Goal: Information Seeking & Learning: Find specific fact

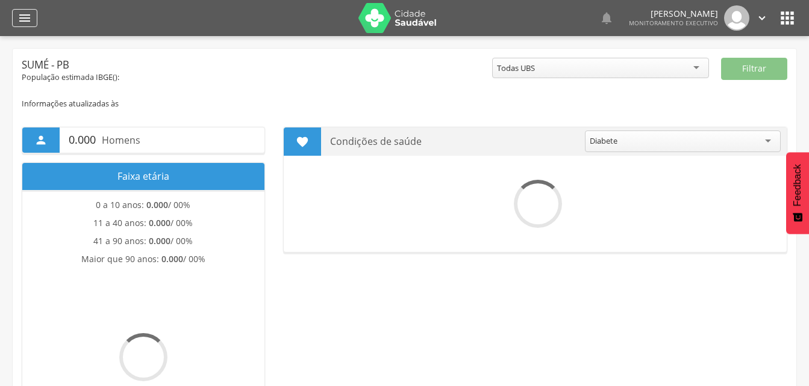
click at [23, 16] on icon "" at bounding box center [24, 18] width 14 height 14
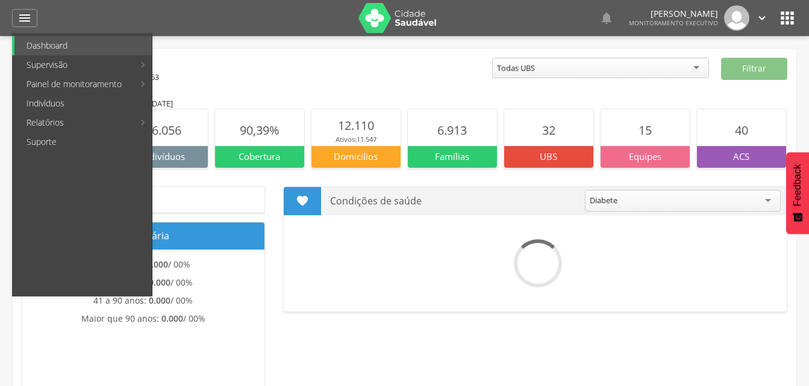
click at [37, 104] on link "Indivíduos" at bounding box center [82, 103] width 137 height 19
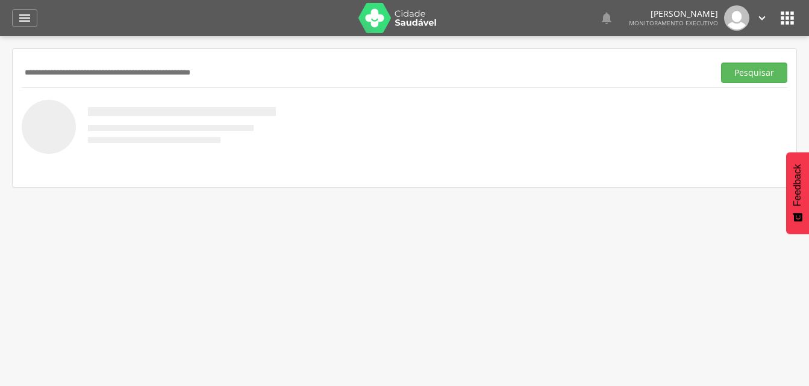
click at [26, 78] on input "text" at bounding box center [365, 73] width 687 height 20
click at [747, 73] on button "Pesquisar" at bounding box center [754, 73] width 66 height 20
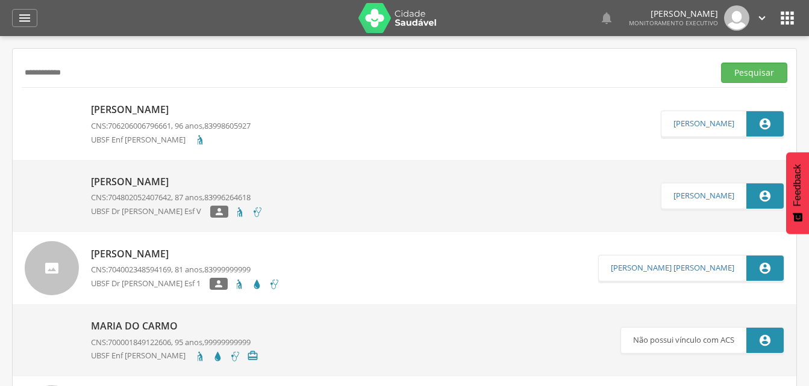
click at [80, 71] on input "**********" at bounding box center [365, 73] width 687 height 20
click at [728, 72] on button "Pesquisar" at bounding box center [754, 73] width 66 height 20
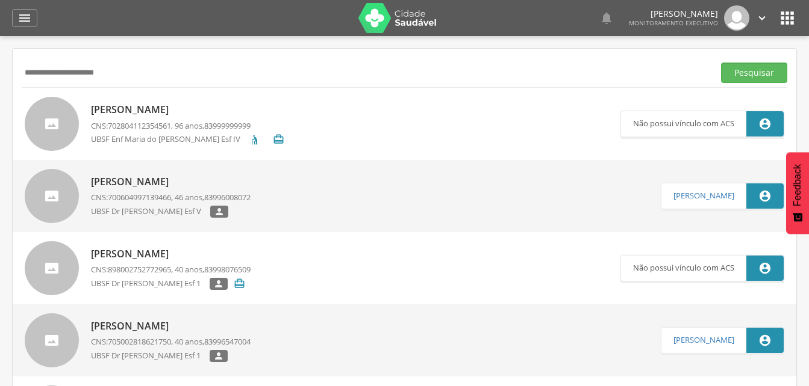
click at [116, 71] on input "**********" at bounding box center [365, 73] width 687 height 20
type input "*"
click at [739, 73] on button "Pesquisar" at bounding box center [754, 73] width 66 height 20
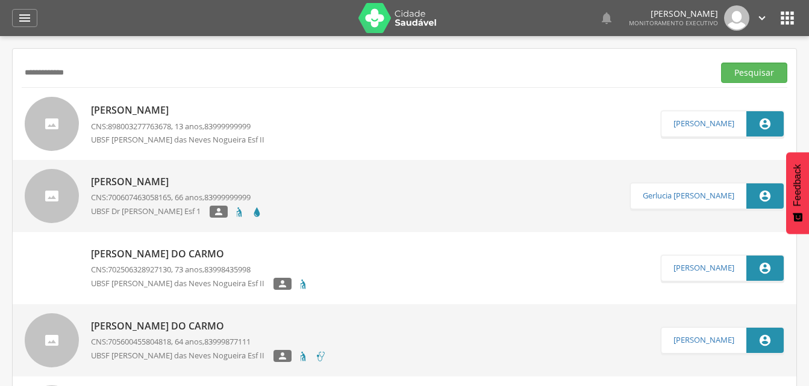
click at [82, 73] on input "**********" at bounding box center [365, 73] width 687 height 20
type input "*"
type input "**********"
click at [755, 72] on button "Pesquisar" at bounding box center [754, 73] width 66 height 20
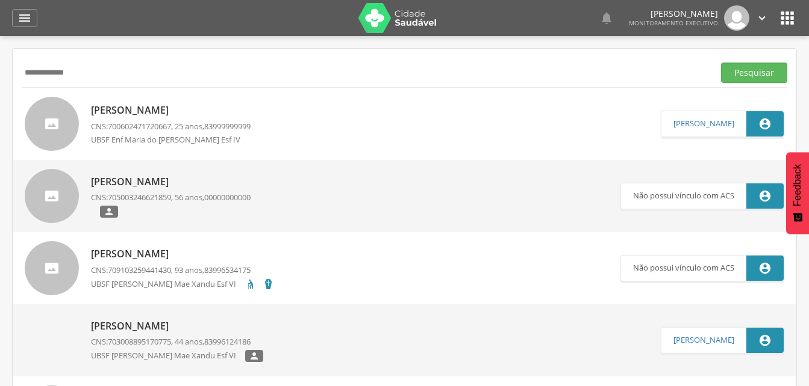
click at [163, 115] on p "[PERSON_NAME]" at bounding box center [171, 111] width 160 height 14
type input "**********"
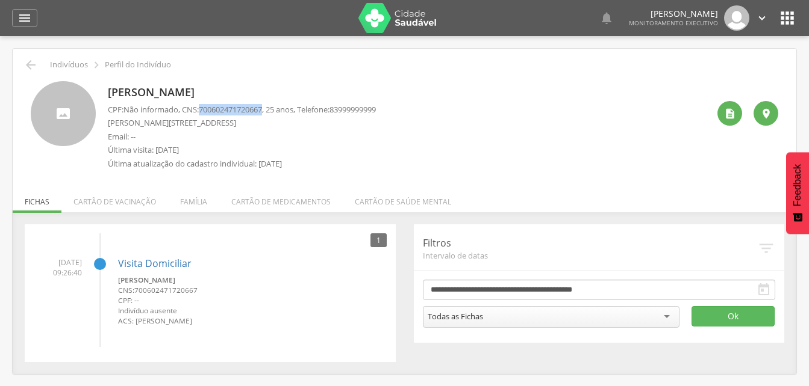
drag, startPoint x: 203, startPoint y: 105, endPoint x: 271, endPoint y: 111, distance: 67.6
click at [271, 111] on p "CPF: Não informado , CNS: [PHONE_NUMBER] , 25 anos, Telefone: [PHONE_NUMBER]" at bounding box center [242, 109] width 268 height 11
drag, startPoint x: 271, startPoint y: 111, endPoint x: 255, endPoint y: 111, distance: 16.3
copy span "700602471720667"
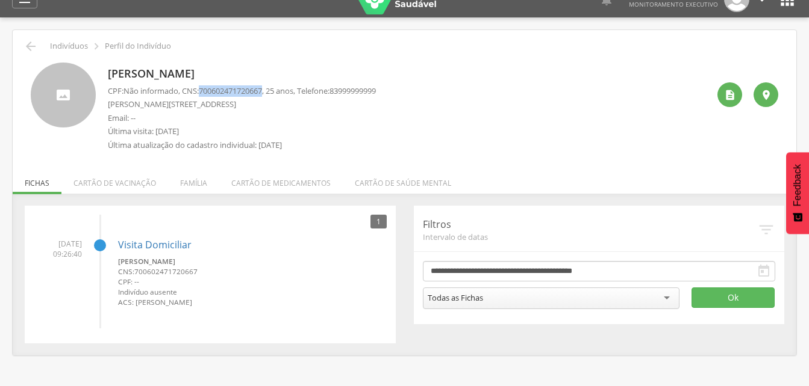
scroll to position [36, 0]
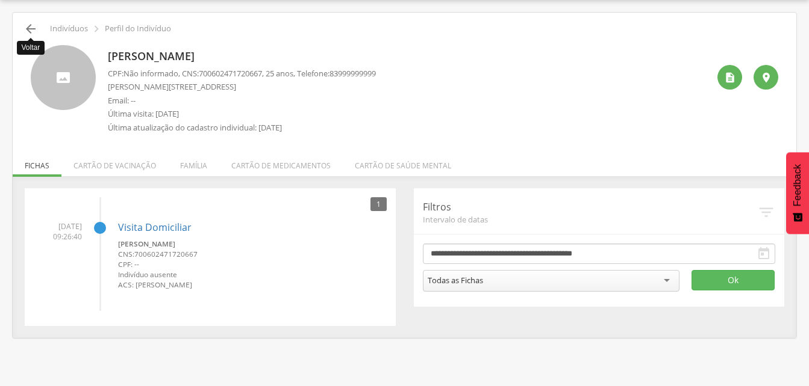
click at [28, 26] on icon "" at bounding box center [30, 29] width 14 height 14
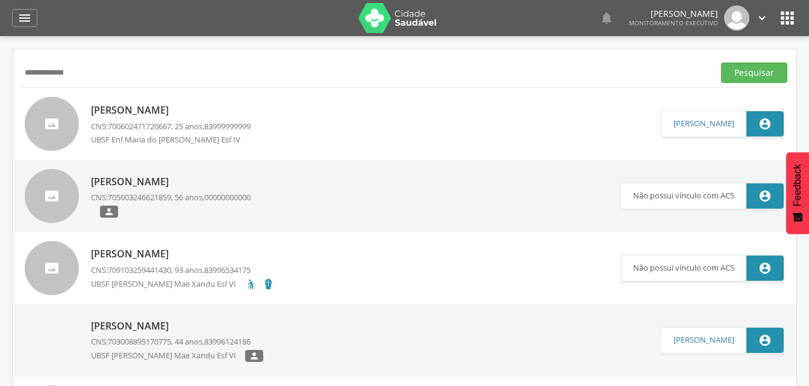
click at [99, 77] on input "**********" at bounding box center [365, 73] width 687 height 20
click at [64, 73] on input "**********" at bounding box center [365, 73] width 687 height 20
type input "**********"
click at [760, 73] on button "Pesquisar" at bounding box center [754, 73] width 66 height 20
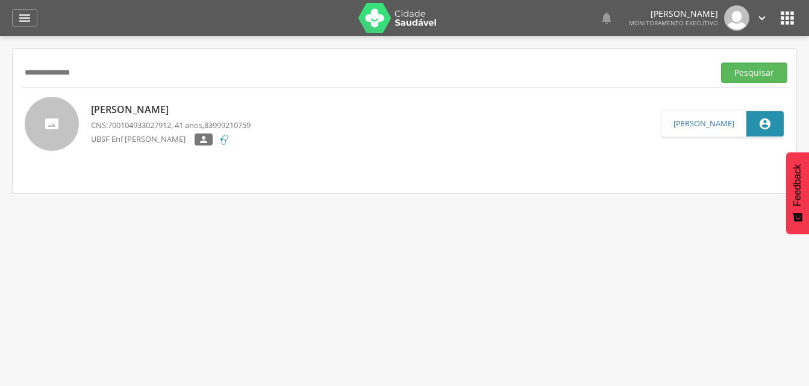
click at [158, 113] on p "[PERSON_NAME]" at bounding box center [171, 110] width 160 height 14
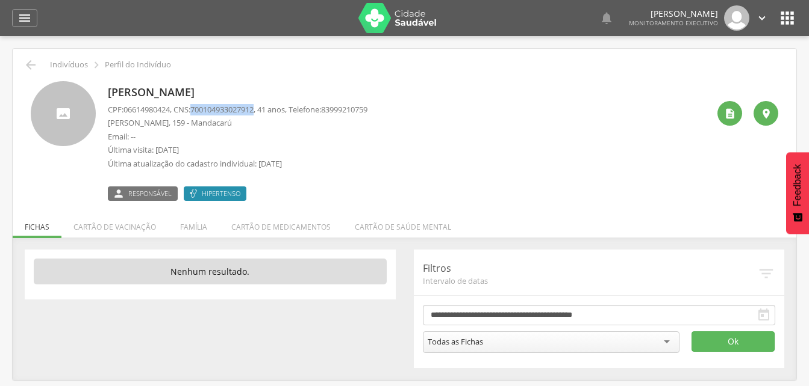
drag, startPoint x: 197, startPoint y: 108, endPoint x: 263, endPoint y: 111, distance: 66.3
click at [263, 111] on p "CPF: 06614980424 , CNS: [PHONE_NUMBER] , 41 anos, Telefone: [PHONE_NUMBER]" at bounding box center [237, 109] width 259 height 11
drag, startPoint x: 263, startPoint y: 111, endPoint x: 226, endPoint y: 110, distance: 36.8
copy p "700104933027912"
click at [197, 229] on li "Família" at bounding box center [193, 224] width 51 height 28
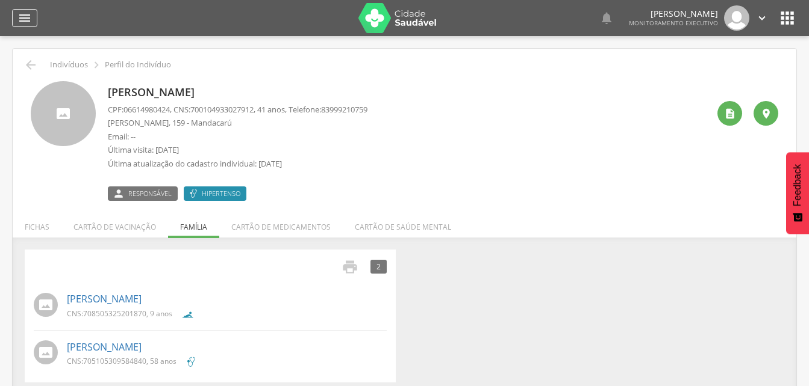
click at [27, 16] on icon "" at bounding box center [24, 18] width 14 height 14
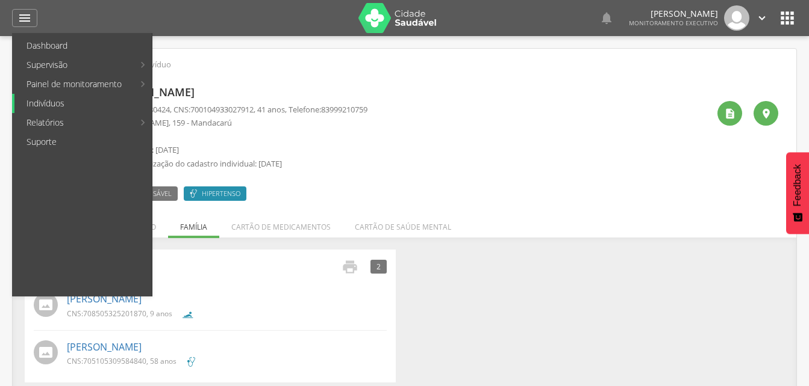
click at [48, 105] on link "Indivíduos" at bounding box center [82, 103] width 137 height 19
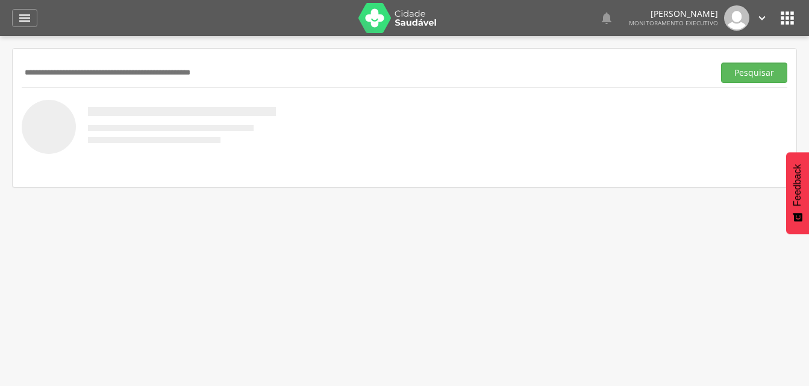
click at [95, 72] on input "text" at bounding box center [365, 73] width 687 height 20
drag, startPoint x: 749, startPoint y: 70, endPoint x: 707, endPoint y: 75, distance: 42.5
click at [749, 69] on button "Pesquisar" at bounding box center [754, 73] width 66 height 20
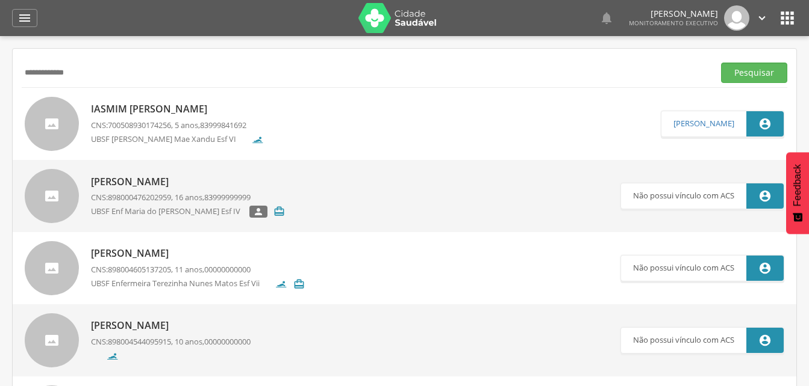
click at [160, 183] on p "[PERSON_NAME]" at bounding box center [188, 182] width 194 height 14
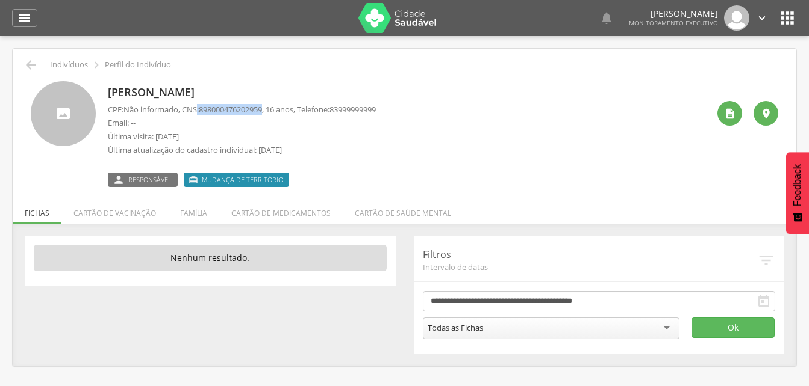
drag, startPoint x: 199, startPoint y: 106, endPoint x: 272, endPoint y: 110, distance: 72.4
click at [272, 110] on p "CPF: Não informado , CNS: [PHONE_NUMBER] , 16 anos, Telefone: [PHONE_NUMBER]" at bounding box center [242, 109] width 268 height 11
drag, startPoint x: 272, startPoint y: 110, endPoint x: 253, endPoint y: 110, distance: 18.7
copy p ": 898000476202959"
click at [190, 220] on li "Família" at bounding box center [193, 210] width 51 height 28
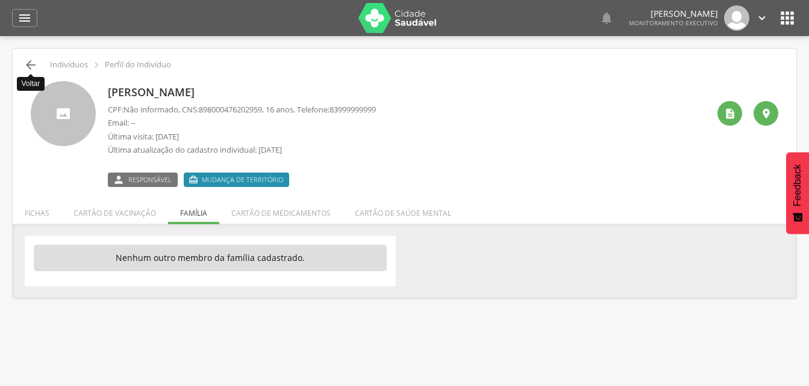
click at [26, 64] on icon "" at bounding box center [30, 65] width 14 height 14
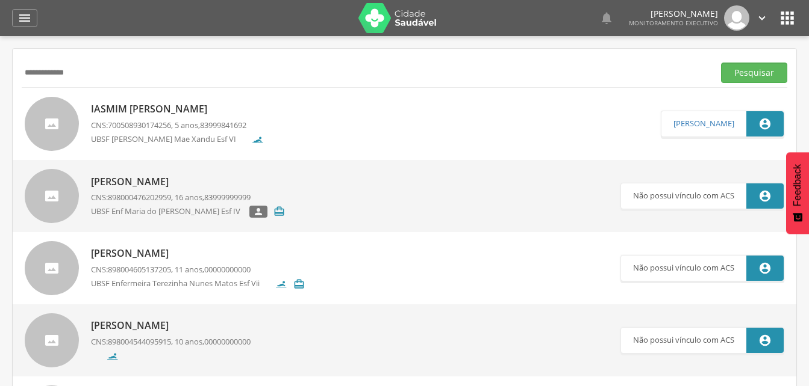
click at [101, 73] on input "**********" at bounding box center [365, 73] width 687 height 20
type input "*"
click at [741, 71] on button "Pesquisar" at bounding box center [754, 73] width 66 height 20
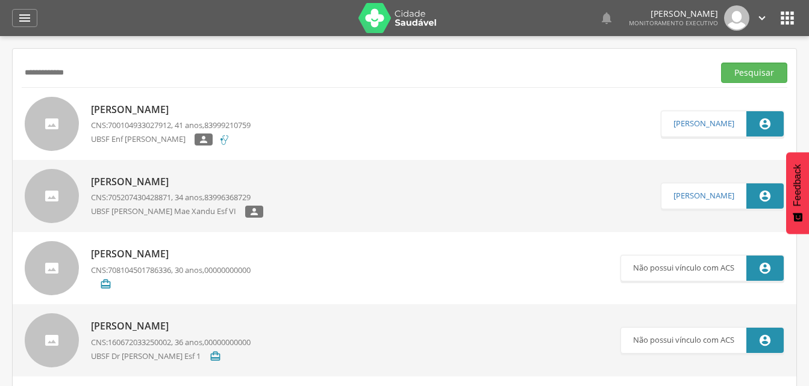
click at [179, 114] on p "[PERSON_NAME]" at bounding box center [171, 110] width 160 height 14
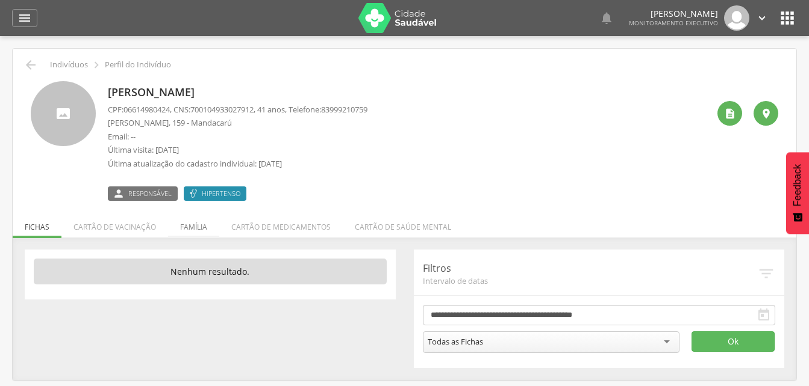
click at [185, 228] on li "Família" at bounding box center [193, 224] width 51 height 28
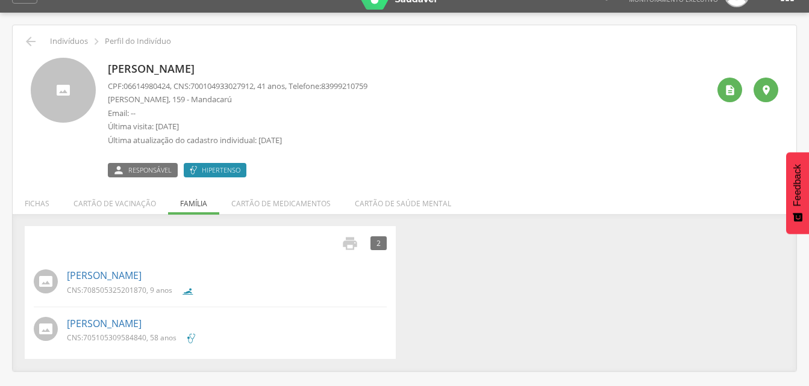
scroll to position [36, 0]
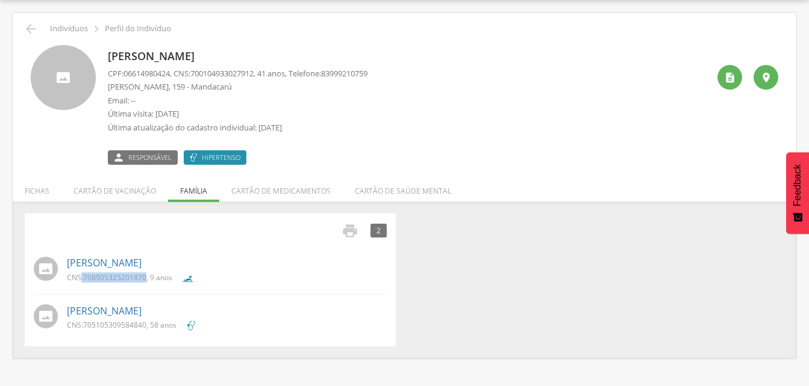
drag, startPoint x: 81, startPoint y: 277, endPoint x: 146, endPoint y: 277, distance: 65.0
click at [146, 277] on p "CNS: 708505325201870 , 9 anos" at bounding box center [119, 278] width 105 height 10
copy p ": 708505325201870"
click at [27, 28] on icon "" at bounding box center [30, 29] width 14 height 14
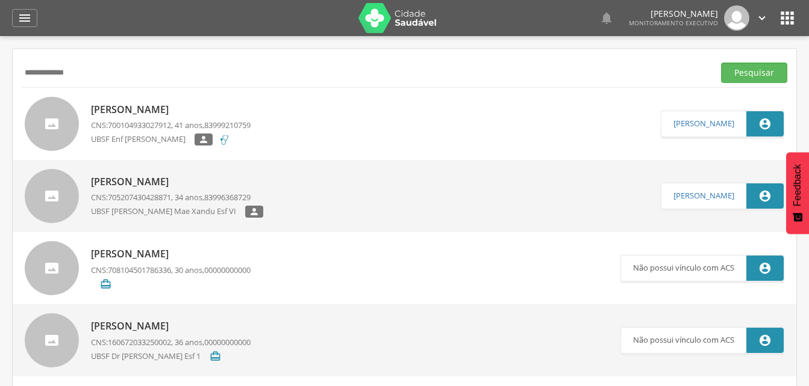
click at [95, 76] on input "**********" at bounding box center [365, 73] width 687 height 20
type input "*"
click at [740, 73] on button "Pesquisar" at bounding box center [754, 73] width 66 height 20
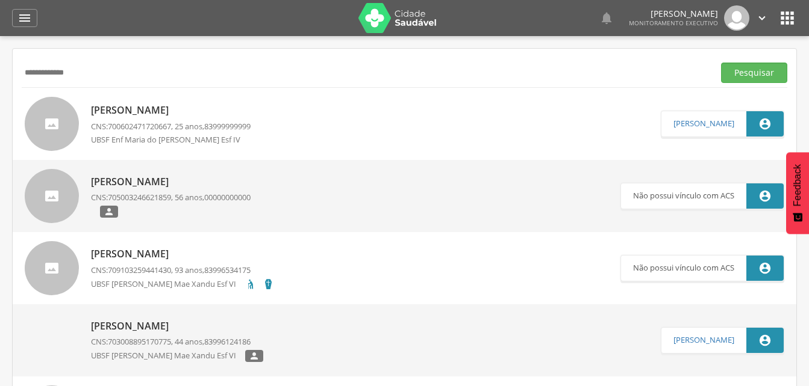
click at [170, 106] on p "[PERSON_NAME]" at bounding box center [171, 111] width 160 height 14
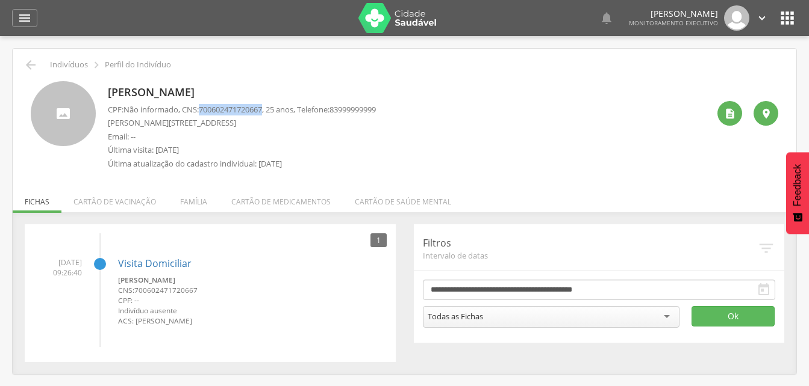
drag, startPoint x: 203, startPoint y: 108, endPoint x: 271, endPoint y: 110, distance: 68.0
click at [271, 110] on p "CPF: Não informado , CNS: [PHONE_NUMBER] , 25 anos, Telefone: [PHONE_NUMBER]" at bounding box center [242, 109] width 268 height 11
drag, startPoint x: 271, startPoint y: 110, endPoint x: 255, endPoint y: 108, distance: 16.4
copy p "700602471720667"
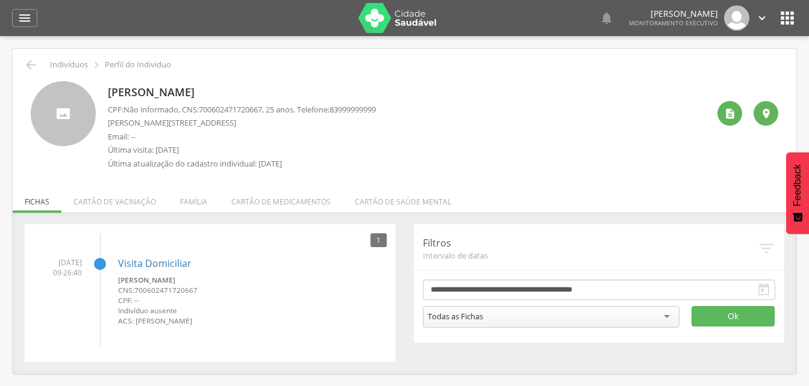
drag, startPoint x: 365, startPoint y: 169, endPoint x: 332, endPoint y: 169, distance: 32.5
click at [365, 169] on p "Última atualização do cadastro individual: [DATE]" at bounding box center [242, 163] width 268 height 11
click at [188, 204] on li "Família" at bounding box center [193, 199] width 51 height 28
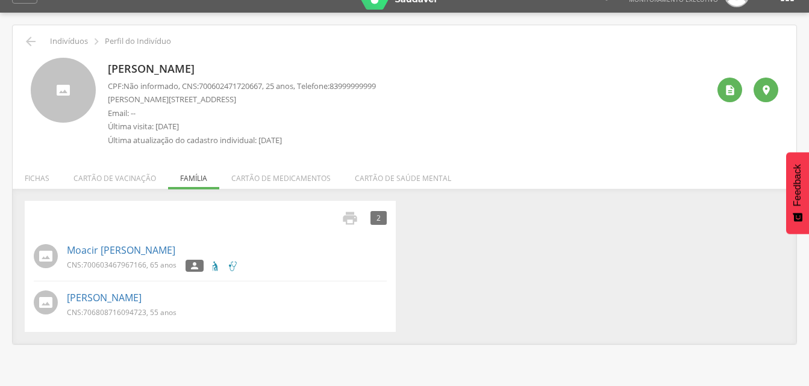
scroll to position [36, 0]
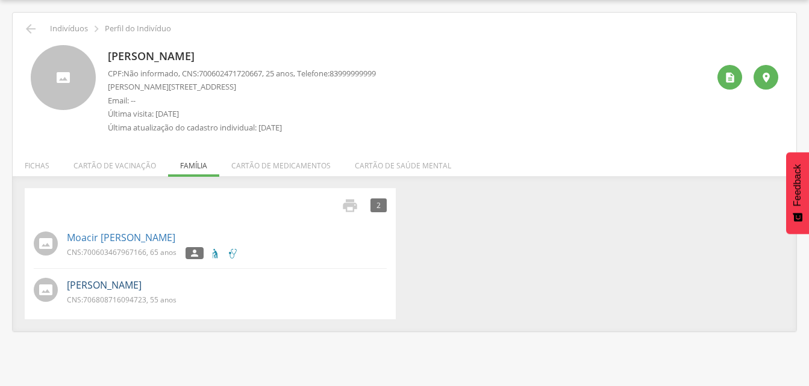
click at [138, 290] on link "[PERSON_NAME]" at bounding box center [104, 286] width 75 height 14
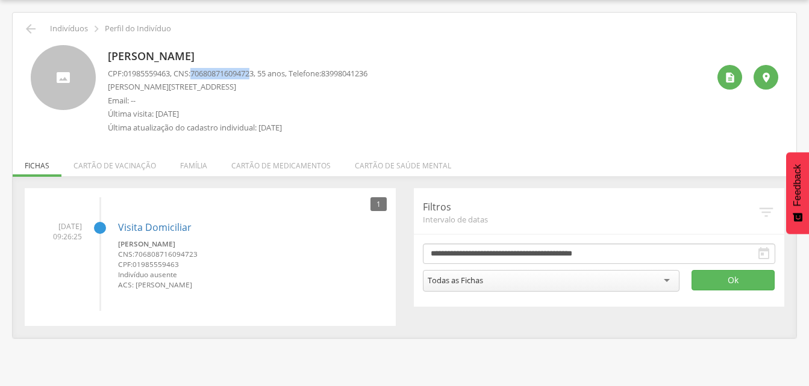
drag, startPoint x: 198, startPoint y: 70, endPoint x: 260, endPoint y: 72, distance: 62.0
click at [253, 72] on span "706808716094723" at bounding box center [221, 73] width 63 height 11
click at [367, 95] on p "Email: --" at bounding box center [237, 100] width 259 height 11
drag, startPoint x: 197, startPoint y: 70, endPoint x: 263, endPoint y: 72, distance: 65.6
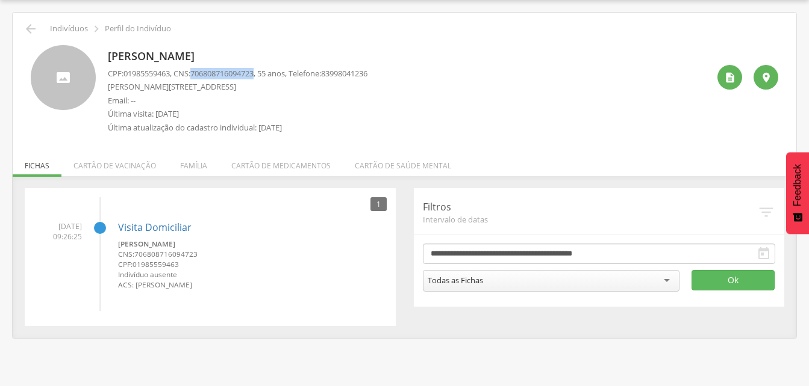
click at [253, 72] on span "706808716094723" at bounding box center [221, 73] width 63 height 11
drag, startPoint x: 263, startPoint y: 72, endPoint x: 254, endPoint y: 72, distance: 9.1
copy span "706808716094723"
click at [194, 169] on li "Família" at bounding box center [193, 163] width 51 height 28
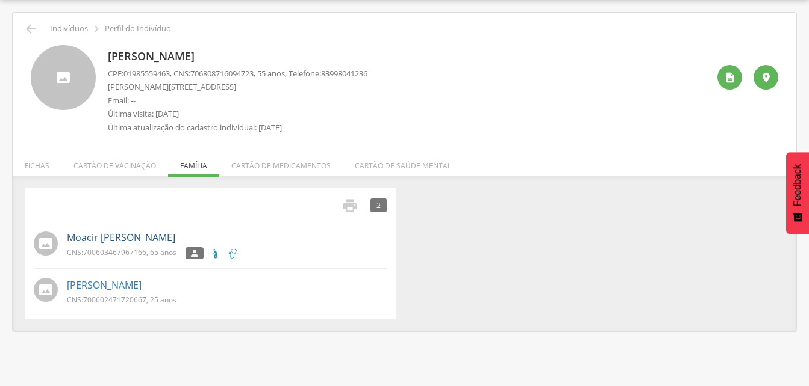
click at [115, 240] on link "Moacir [PERSON_NAME]" at bounding box center [121, 238] width 108 height 14
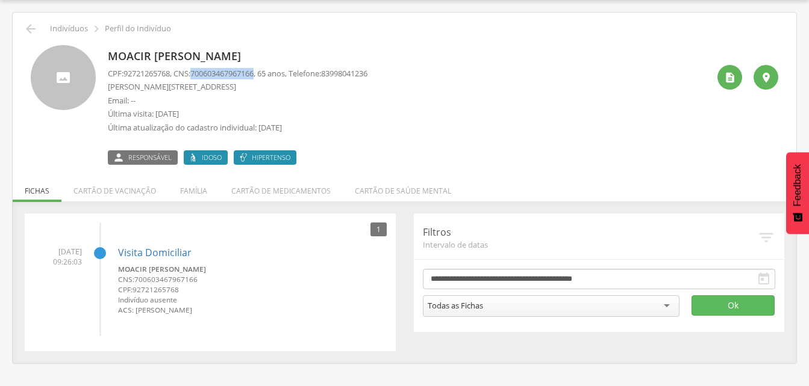
drag, startPoint x: 197, startPoint y: 73, endPoint x: 265, endPoint y: 76, distance: 68.7
click at [265, 76] on p "CPF: 92721265768 , CNS: [PHONE_NUMBER] , 65 anos, Telefone: [PHONE_NUMBER]" at bounding box center [237, 73] width 259 height 11
drag, startPoint x: 265, startPoint y: 76, endPoint x: 252, endPoint y: 76, distance: 13.2
copy p "700603467967166"
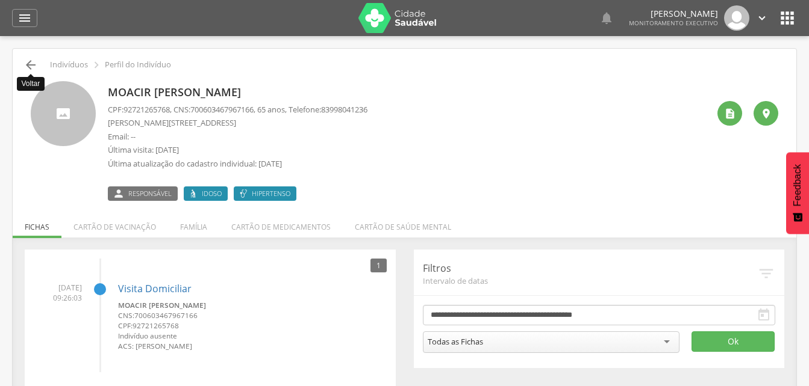
click at [23, 61] on icon "" at bounding box center [30, 65] width 14 height 14
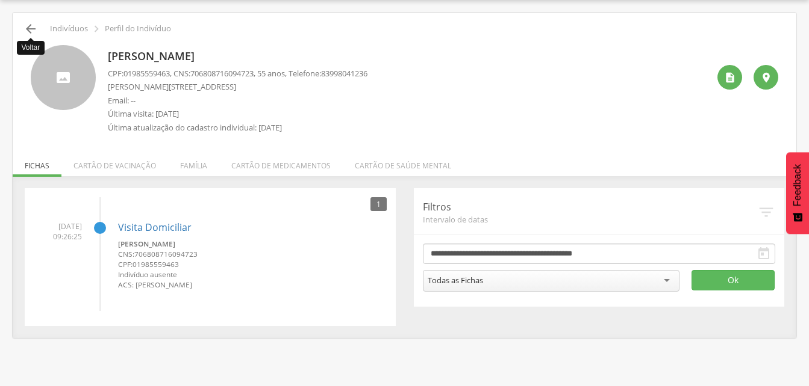
click at [36, 34] on icon "" at bounding box center [30, 29] width 14 height 14
click at [33, 28] on icon "" at bounding box center [30, 29] width 14 height 14
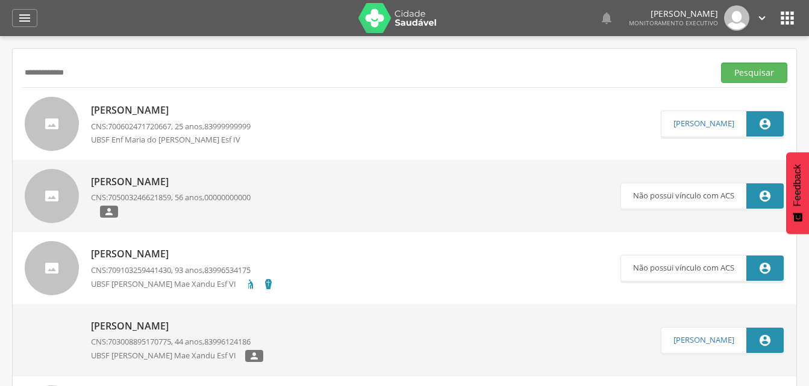
click at [102, 76] on input "**********" at bounding box center [365, 73] width 687 height 20
type input "*"
click at [106, 67] on input "text" at bounding box center [365, 73] width 687 height 20
click at [742, 67] on button "Pesquisar" at bounding box center [754, 73] width 66 height 20
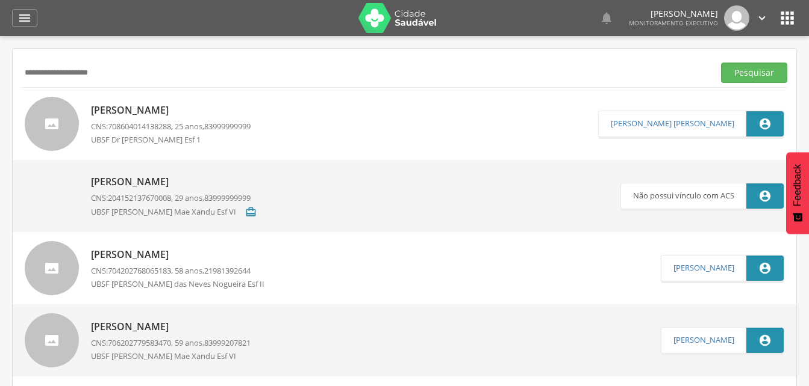
click at [149, 108] on p "[PERSON_NAME]" at bounding box center [171, 111] width 160 height 14
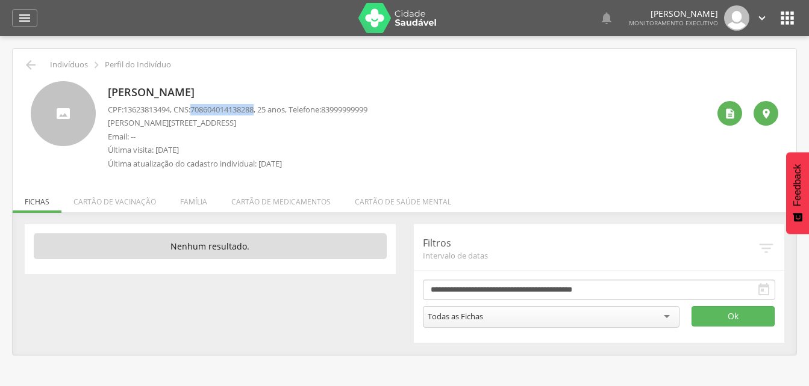
drag, startPoint x: 195, startPoint y: 107, endPoint x: 263, endPoint y: 111, distance: 68.2
click at [263, 111] on p "CPF: 13623813494 , CNS: [PHONE_NUMBER] , 25 anos, Telefone: [PHONE_NUMBER]" at bounding box center [237, 109] width 259 height 11
copy p "708604014138288"
click at [197, 200] on li "Família" at bounding box center [193, 199] width 51 height 28
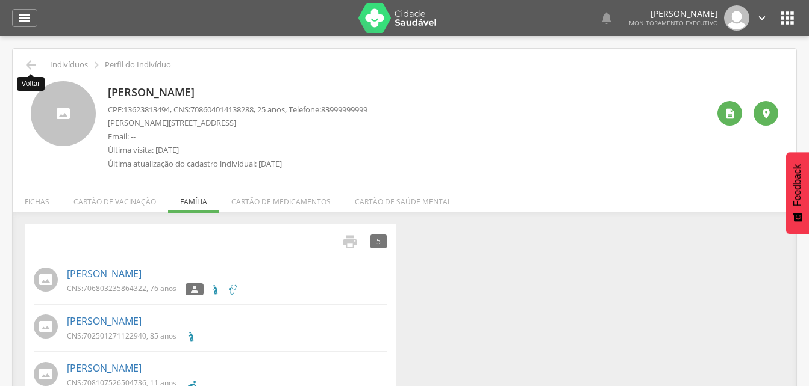
click at [36, 70] on icon "" at bounding box center [30, 65] width 14 height 14
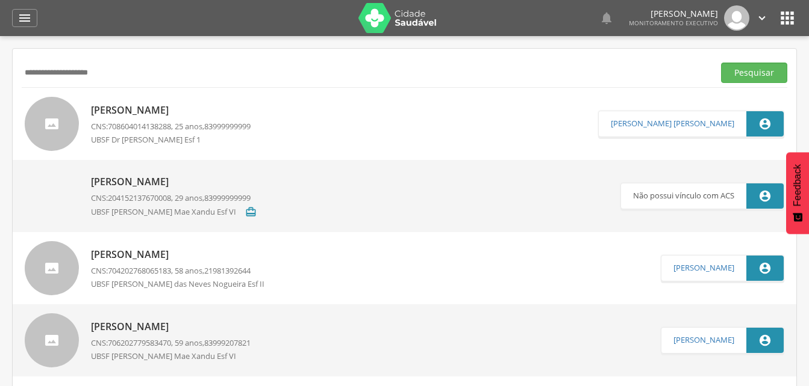
click at [126, 76] on input "**********" at bounding box center [365, 73] width 687 height 20
click at [54, 73] on input "**********" at bounding box center [365, 73] width 687 height 20
type input "**********"
click at [742, 72] on button "Pesquisar" at bounding box center [754, 73] width 66 height 20
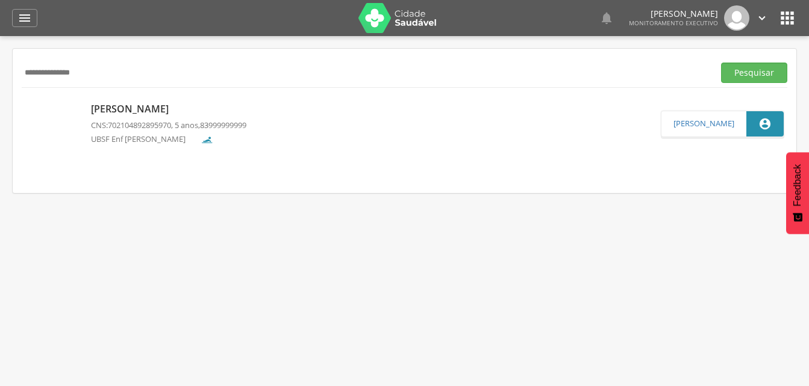
click at [140, 110] on p "[PERSON_NAME]" at bounding box center [168, 109] width 155 height 14
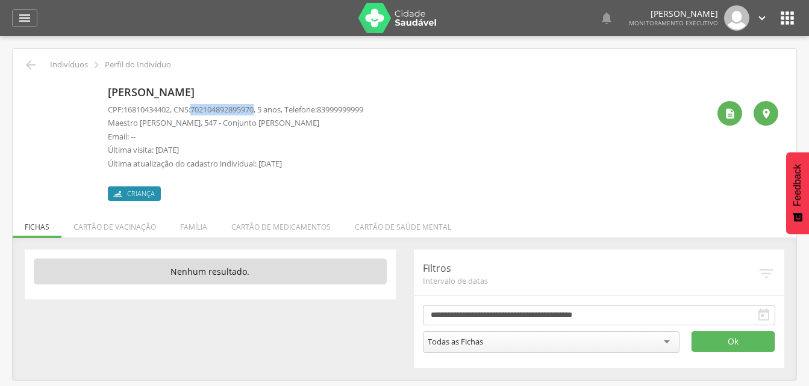
drag, startPoint x: 197, startPoint y: 109, endPoint x: 264, endPoint y: 111, distance: 66.9
click at [253, 111] on span "702104892895970" at bounding box center [221, 109] width 63 height 11
drag, startPoint x: 264, startPoint y: 111, endPoint x: 249, endPoint y: 108, distance: 15.3
copy span "702104892895970"
click at [25, 16] on icon "" at bounding box center [24, 18] width 14 height 14
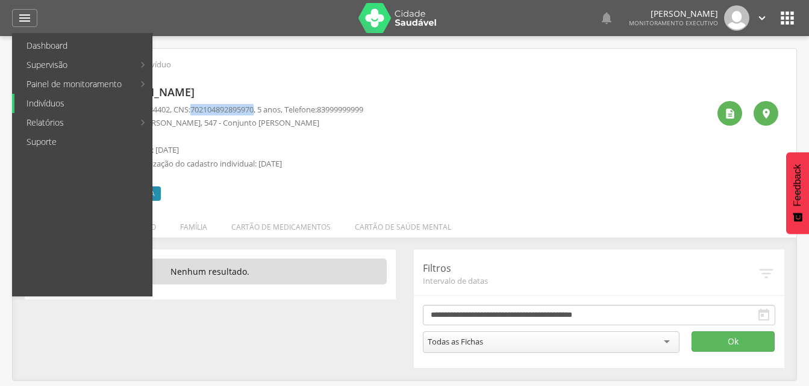
click at [53, 103] on link "Indivíduos" at bounding box center [82, 103] width 137 height 19
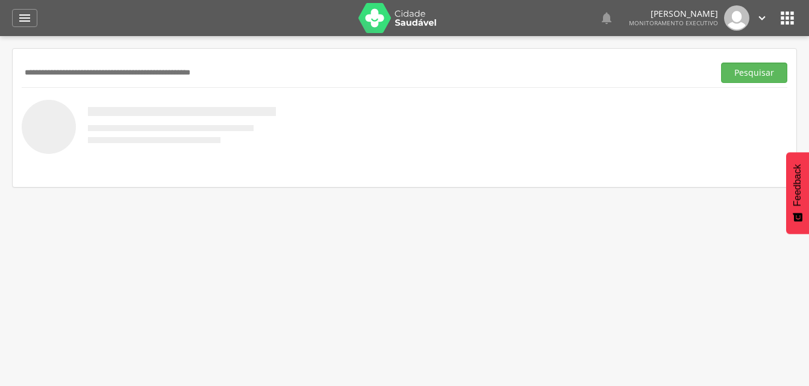
click at [60, 71] on input "text" at bounding box center [365, 73] width 687 height 20
type input "**********"
click at [754, 76] on button "Pesquisar" at bounding box center [754, 73] width 66 height 20
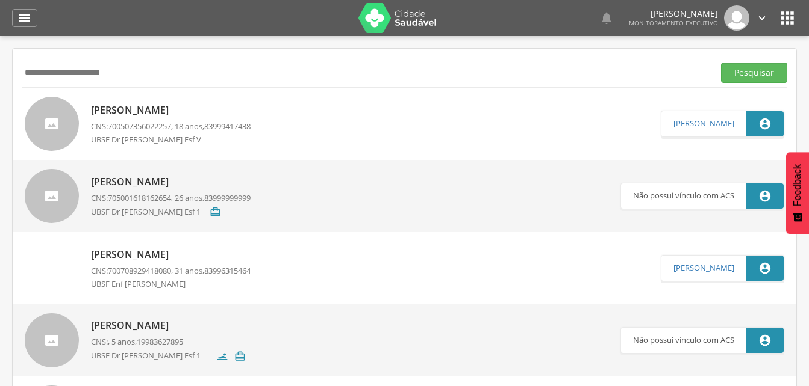
scroll to position [60, 0]
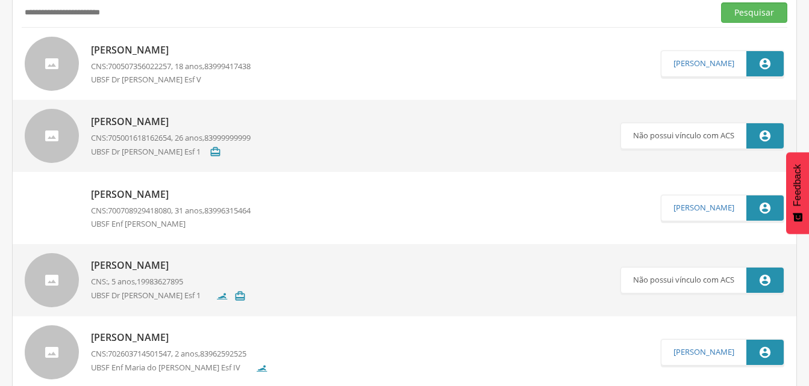
click at [175, 195] on p "[PERSON_NAME]" at bounding box center [171, 195] width 160 height 14
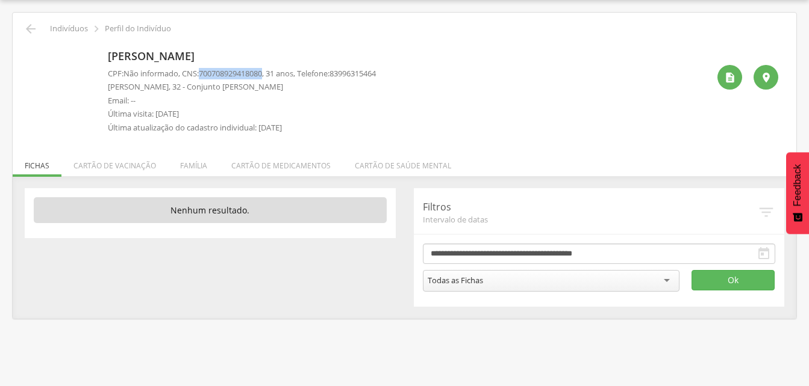
drag, startPoint x: 203, startPoint y: 73, endPoint x: 270, endPoint y: 73, distance: 67.4
click at [270, 73] on p "CPF: Não informado , CNS: [PHONE_NUMBER] , 31 anos, Telefone: [PHONE_NUMBER]" at bounding box center [242, 73] width 268 height 11
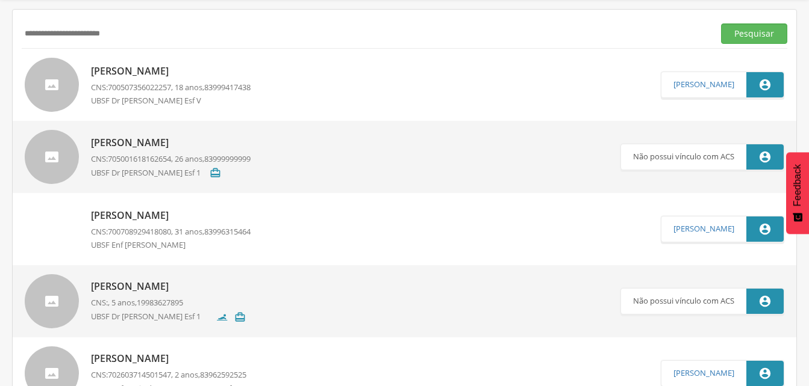
scroll to position [36, 0]
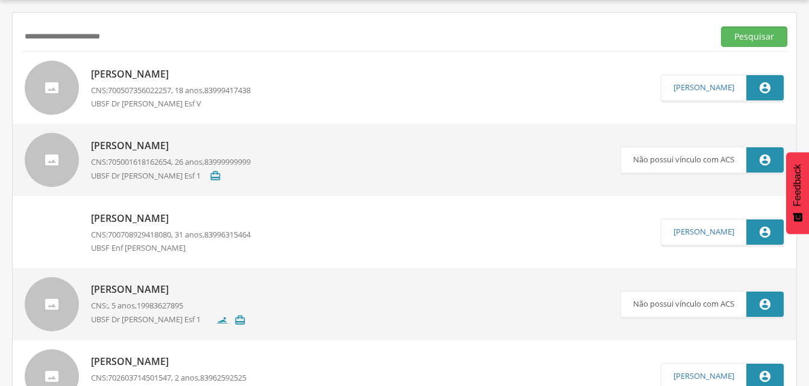
click at [157, 149] on p "[PERSON_NAME]" at bounding box center [171, 146] width 160 height 14
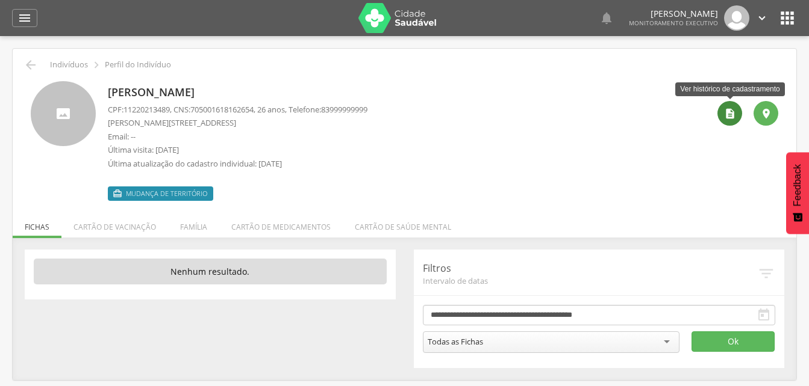
click at [727, 117] on icon "" at bounding box center [730, 114] width 12 height 12
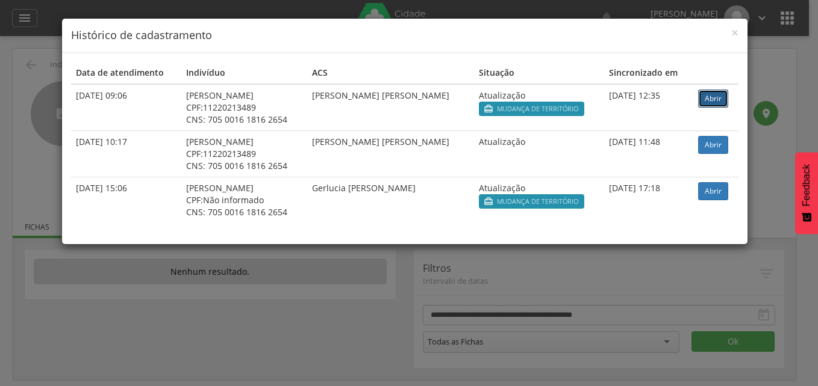
click at [705, 97] on link "Abrir" at bounding box center [713, 99] width 30 height 18
drag, startPoint x: 732, startPoint y: 34, endPoint x: 655, endPoint y: 57, distance: 80.4
click at [732, 34] on span "×" at bounding box center [734, 32] width 7 height 17
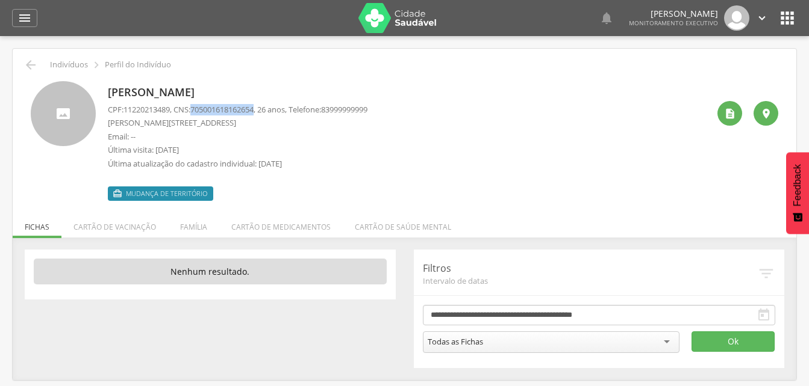
drag, startPoint x: 196, startPoint y: 108, endPoint x: 265, endPoint y: 111, distance: 69.3
click at [265, 111] on p "CPF: 11220213489 , CNS: [PHONE_NUMBER] , 26 anos, Telefone: [PHONE_NUMBER]" at bounding box center [237, 109] width 259 height 11
drag, startPoint x: 265, startPoint y: 111, endPoint x: 249, endPoint y: 110, distance: 16.3
